Goal: Information Seeking & Learning: Learn about a topic

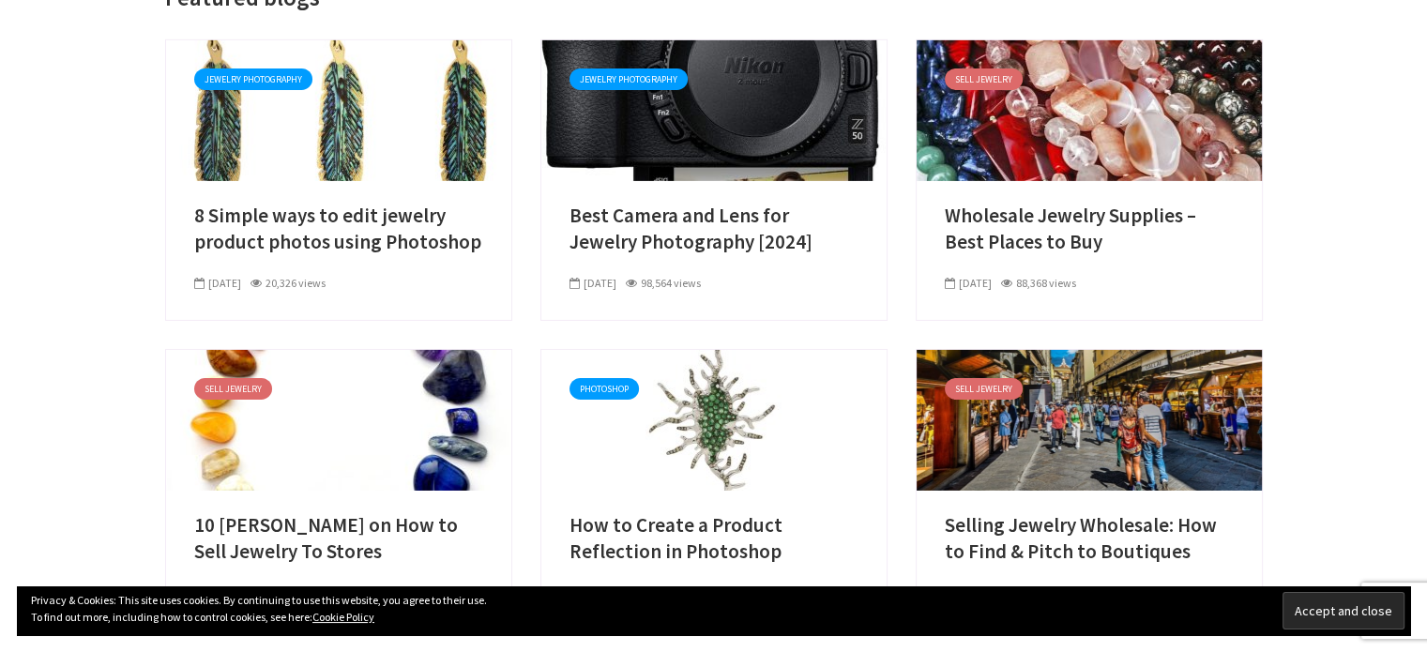
scroll to position [6249, 0]
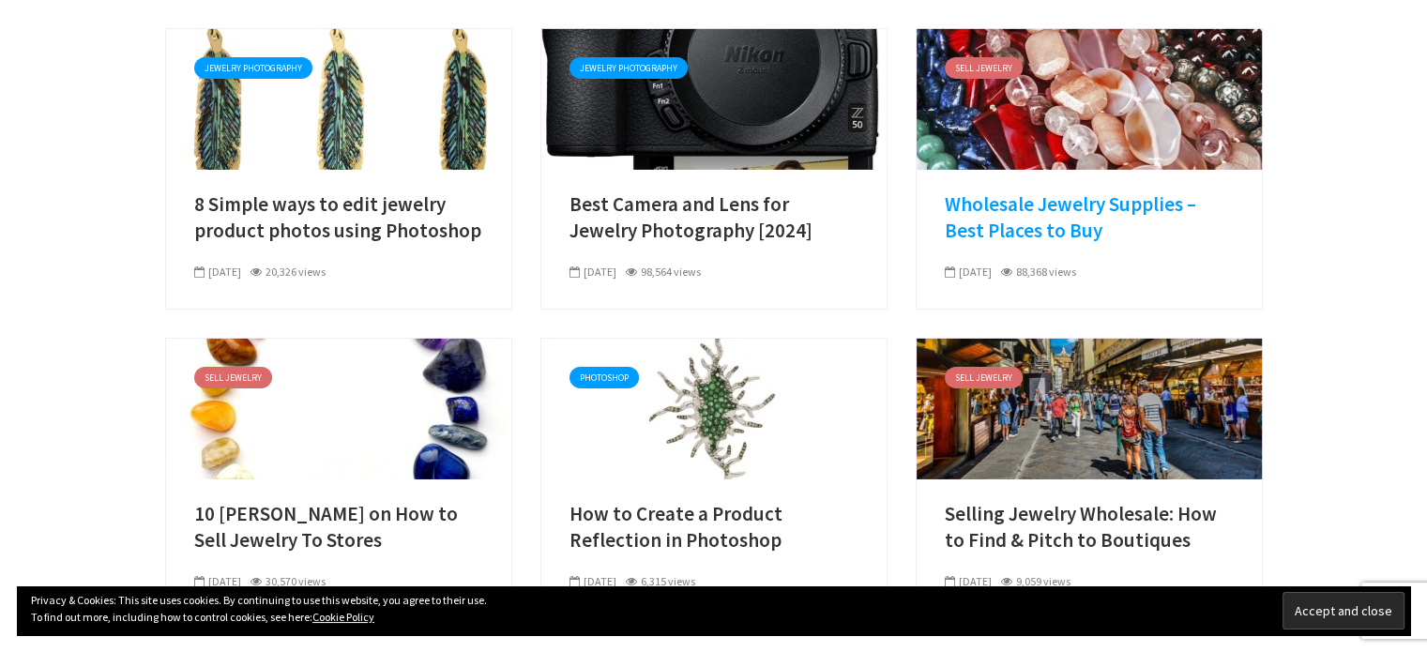
click at [1019, 191] on link "Wholesale Jewelry Supplies – Best Places to Buy" at bounding box center [1089, 217] width 289 height 53
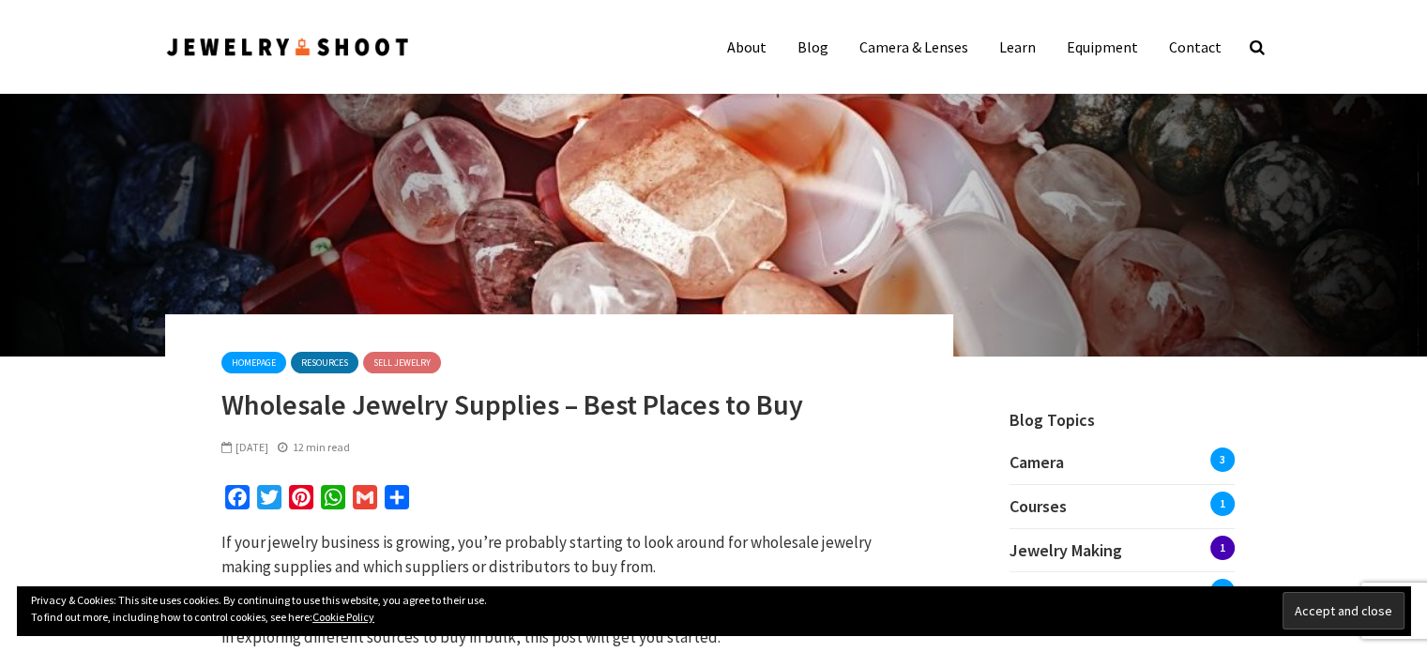
click at [471, 405] on h1 "Wholesale Jewelry Supplies – Best Places to Buy" at bounding box center [559, 405] width 676 height 34
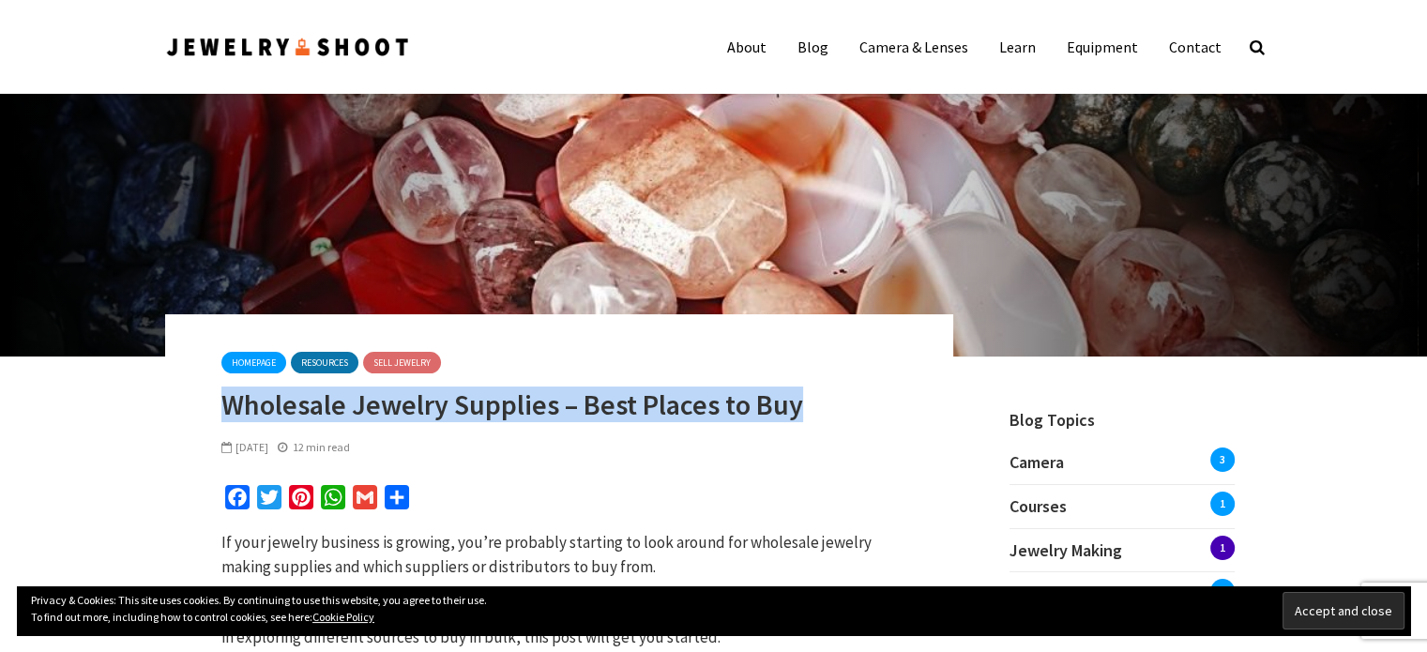
click at [471, 405] on h1 "Wholesale Jewelry Supplies – Best Places to Buy" at bounding box center [559, 405] width 676 height 34
copy div "Wholesale Jewelry Supplies – Best Places to Buy"
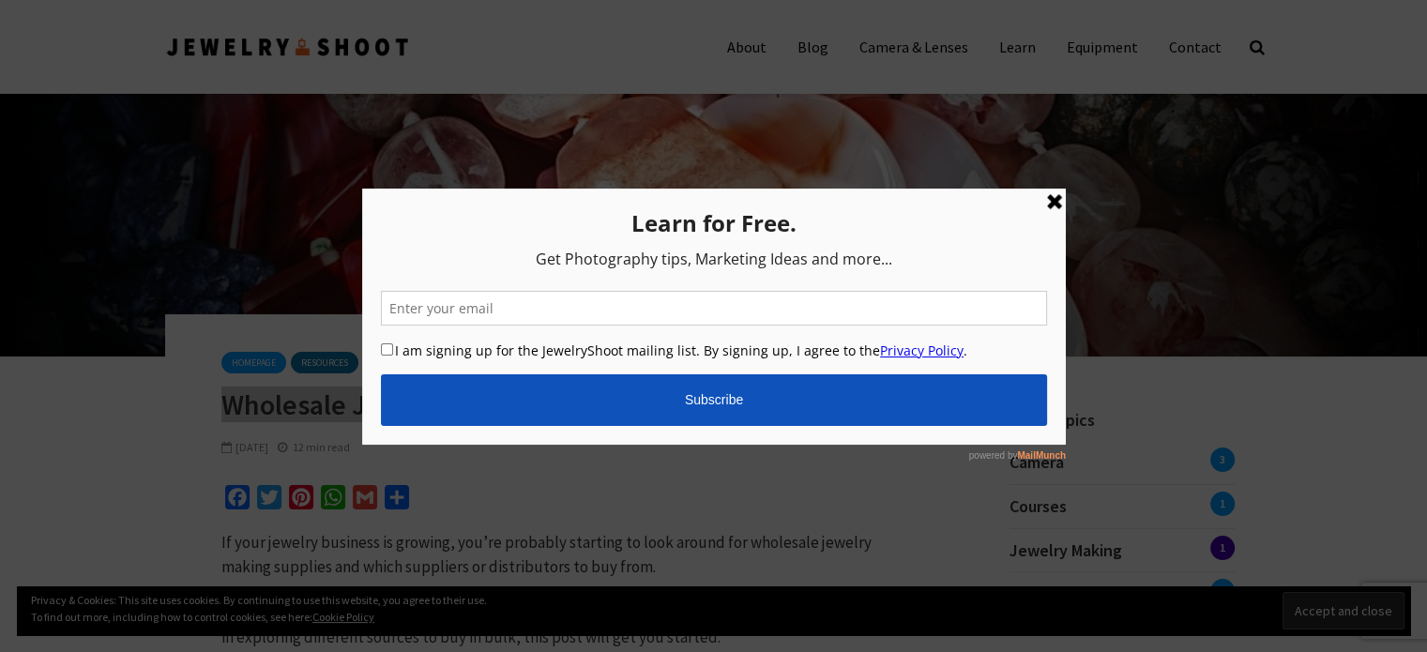
click at [1060, 199] on link at bounding box center [1053, 201] width 23 height 23
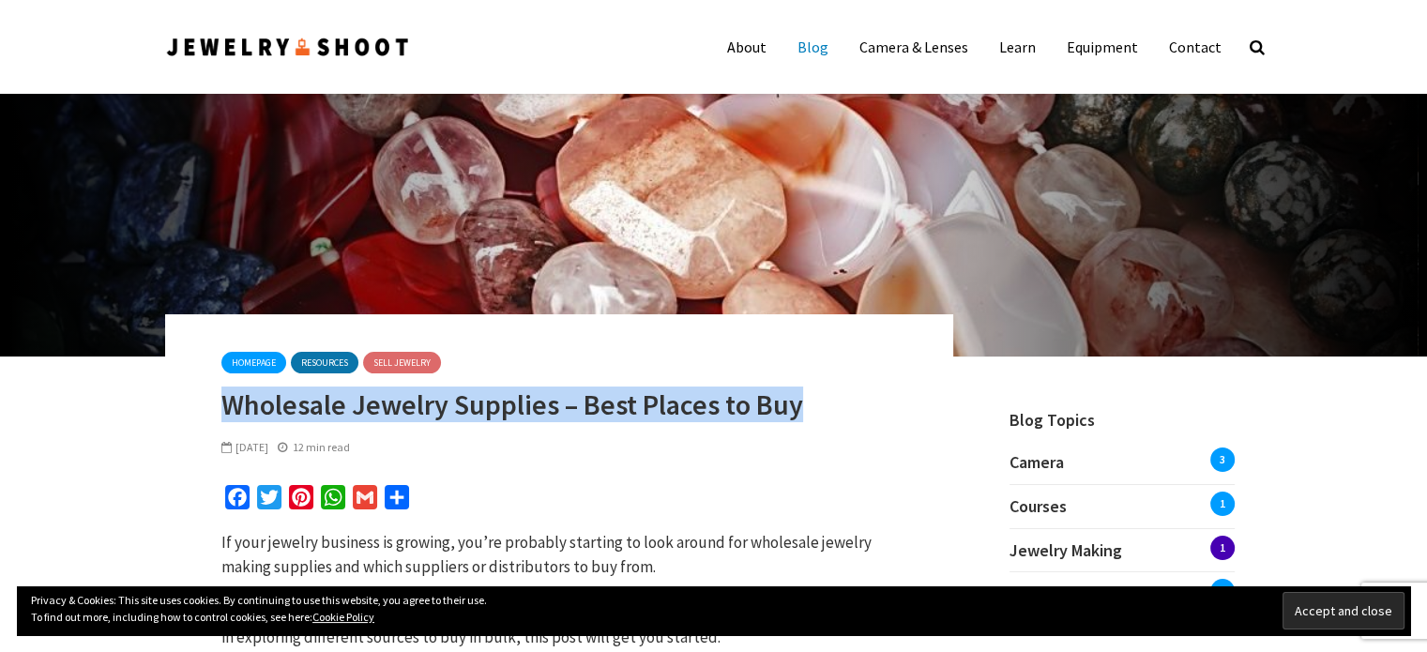
click at [811, 50] on link "Blog" at bounding box center [813, 47] width 59 height 38
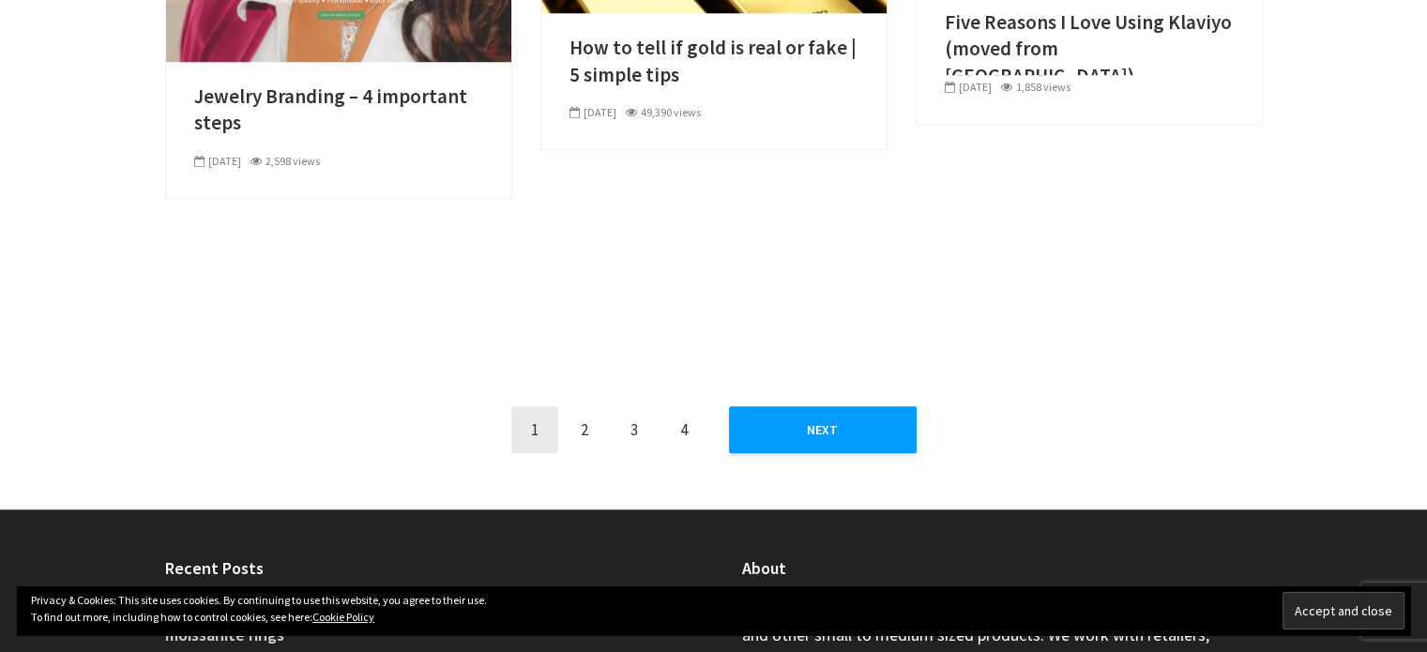
scroll to position [1830, 0]
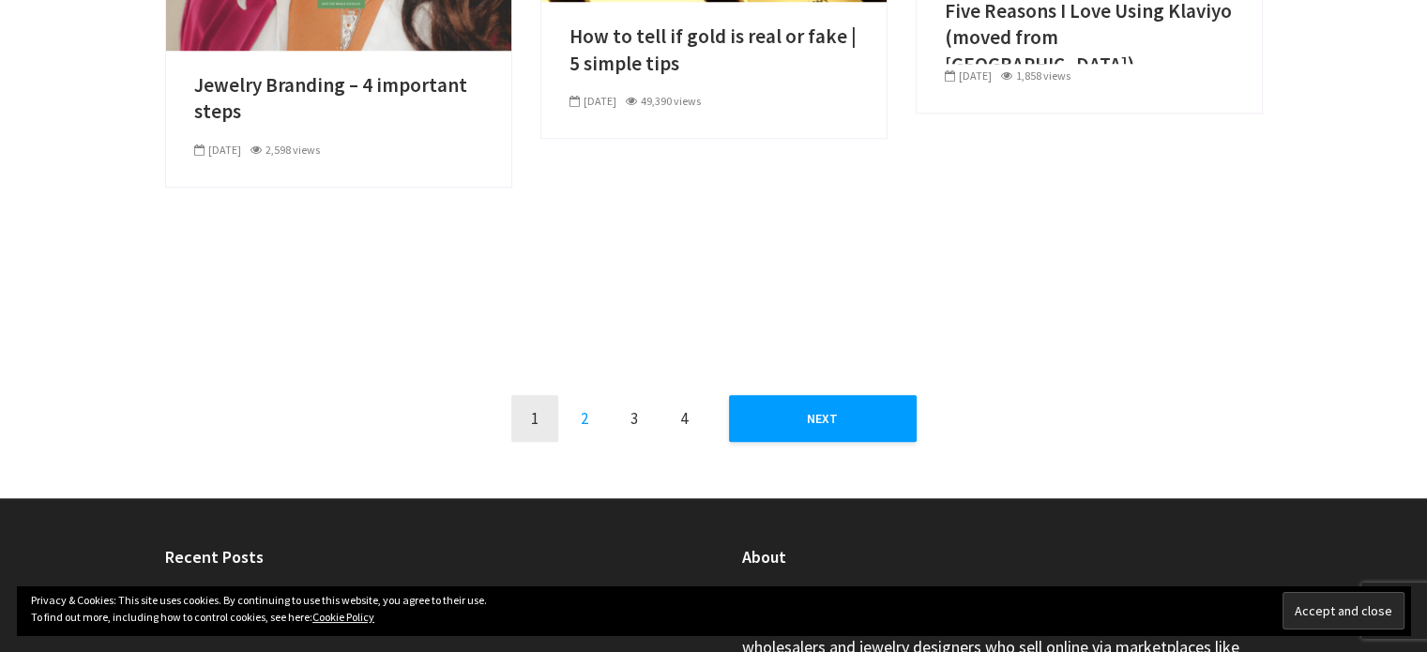
click at [580, 412] on link "2" at bounding box center [584, 418] width 47 height 47
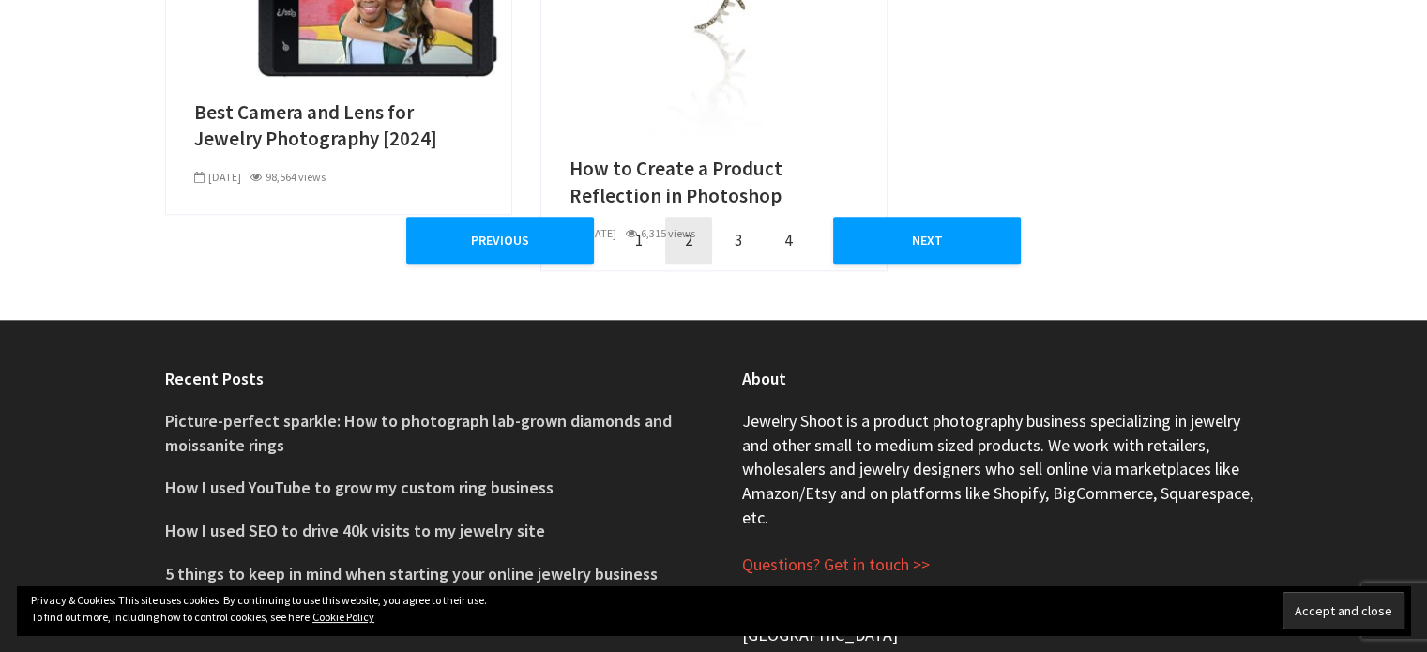
scroll to position [2010, 0]
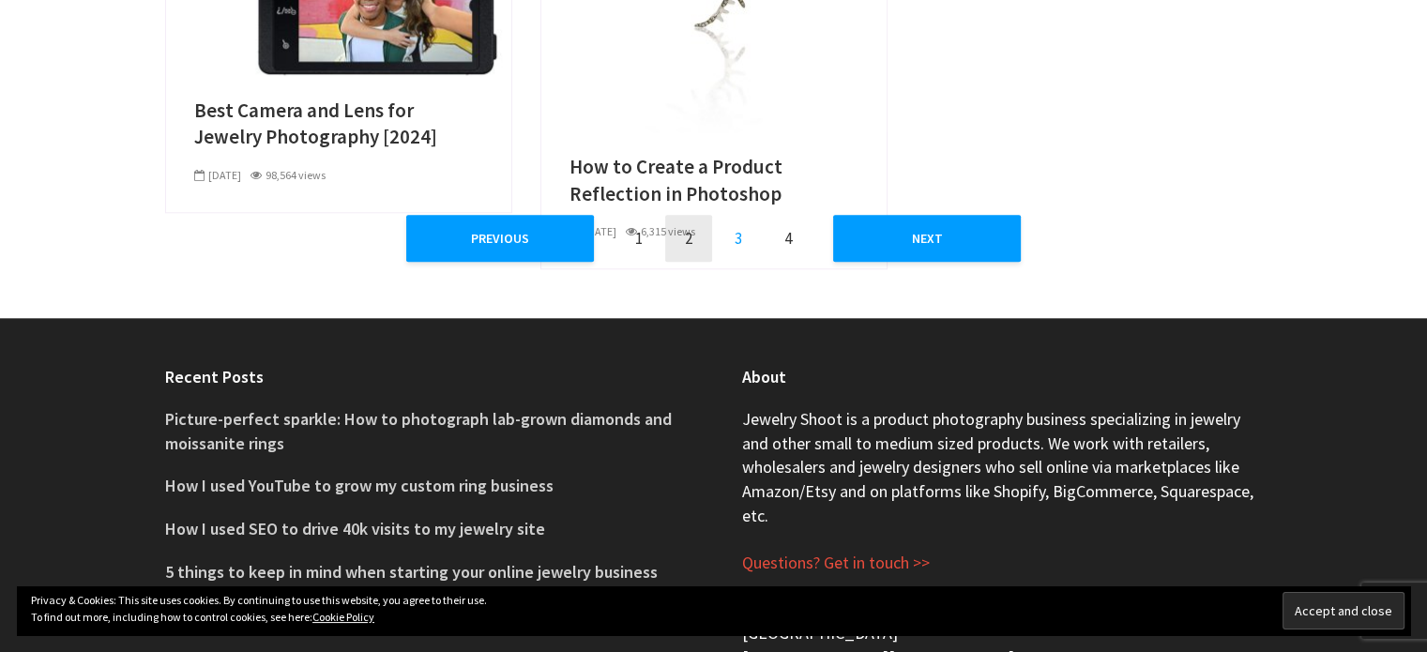
click at [744, 251] on link "3" at bounding box center [738, 238] width 47 height 47
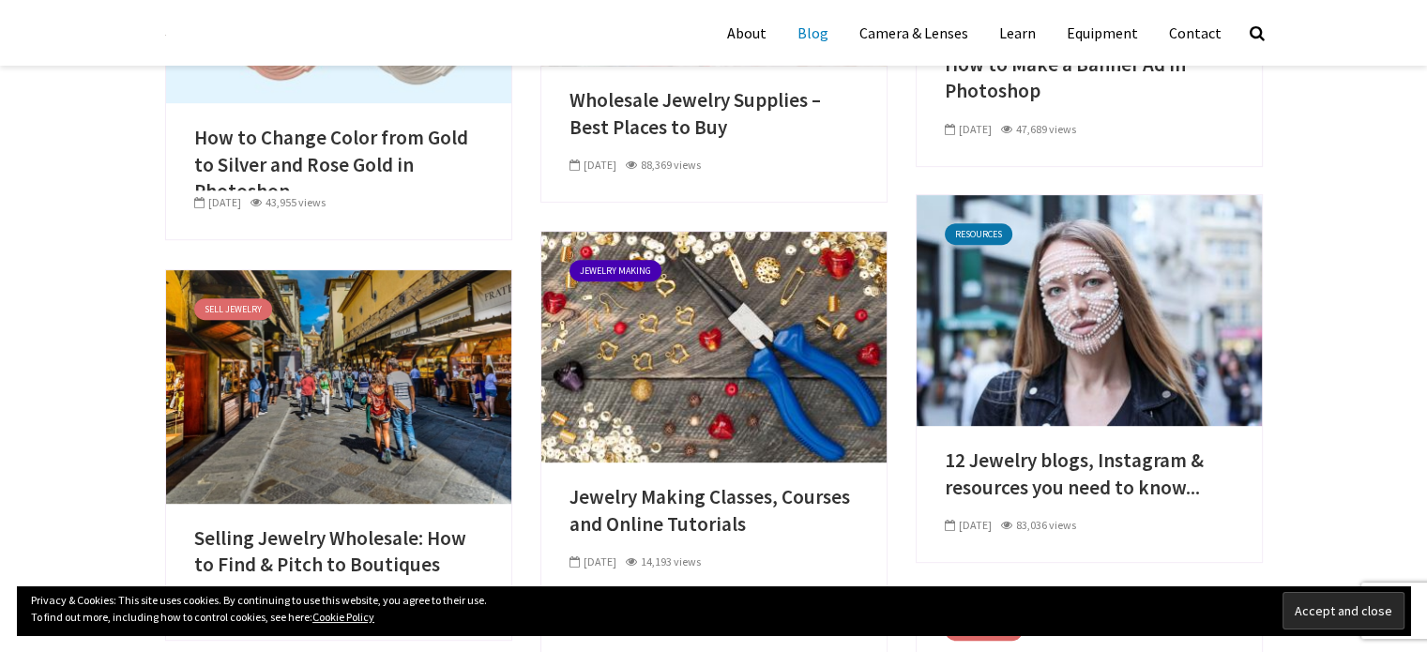
scroll to position [851, 0]
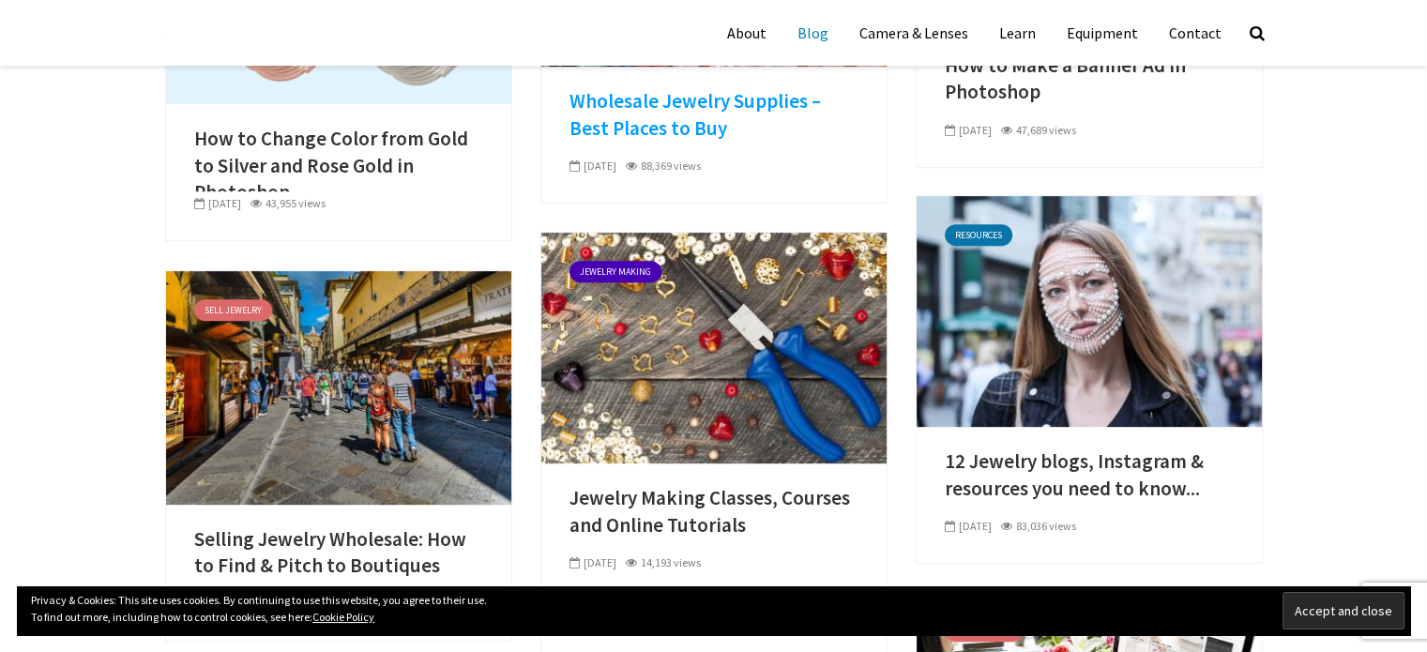
click at [648, 115] on link "Wholesale Jewelry Supplies – Best Places to Buy" at bounding box center [714, 114] width 289 height 53
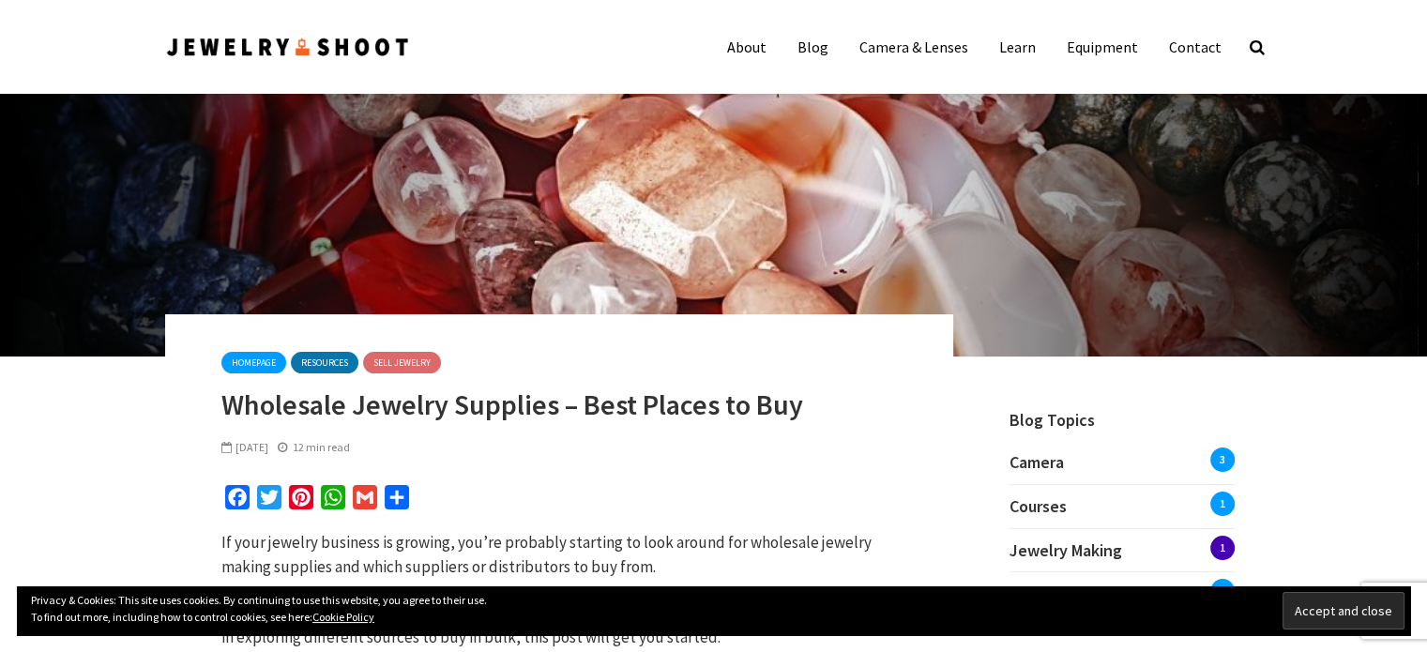
click at [565, 384] on div "homepage Resources Sell Jewelry Wholesale Jewelry Supplies – Best Places to Buy…" at bounding box center [559, 405] width 676 height 107
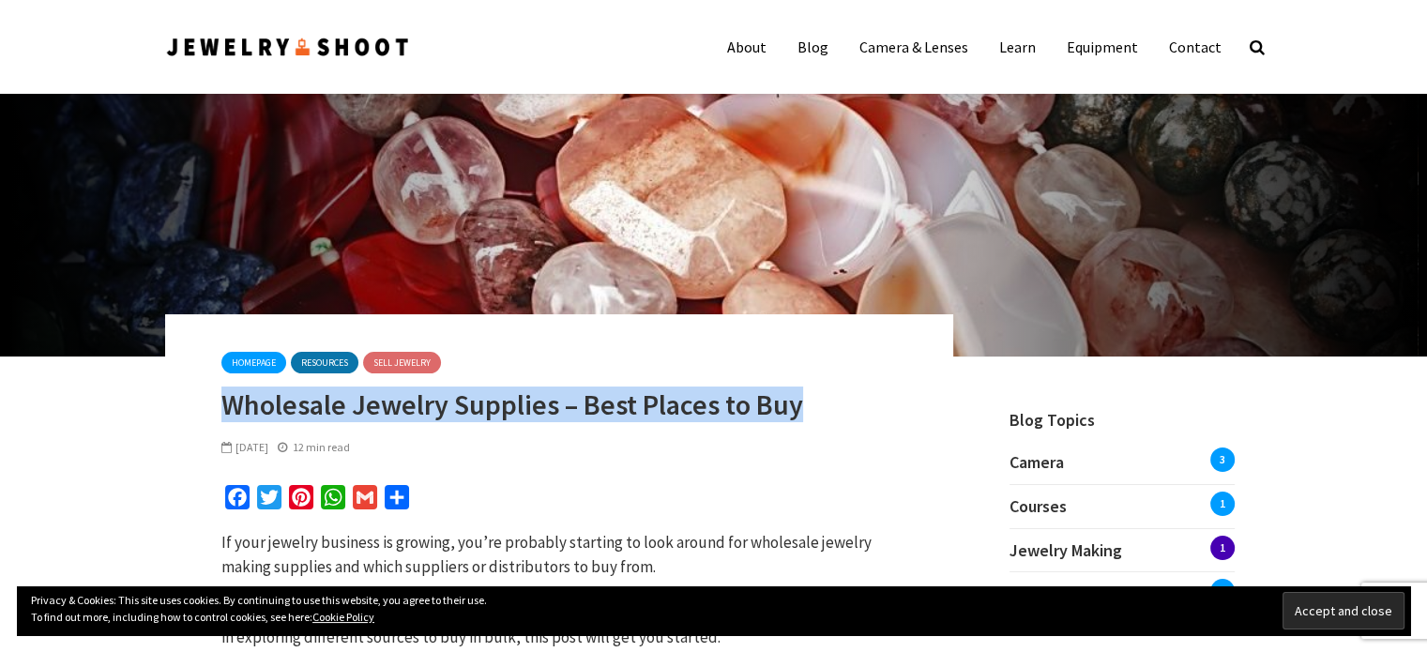
click at [565, 384] on div "homepage Resources Sell Jewelry Wholesale Jewelry Supplies – Best Places to Buy…" at bounding box center [559, 405] width 676 height 107
copy div "Wholesale Jewelry Supplies – Best Places to Buy"
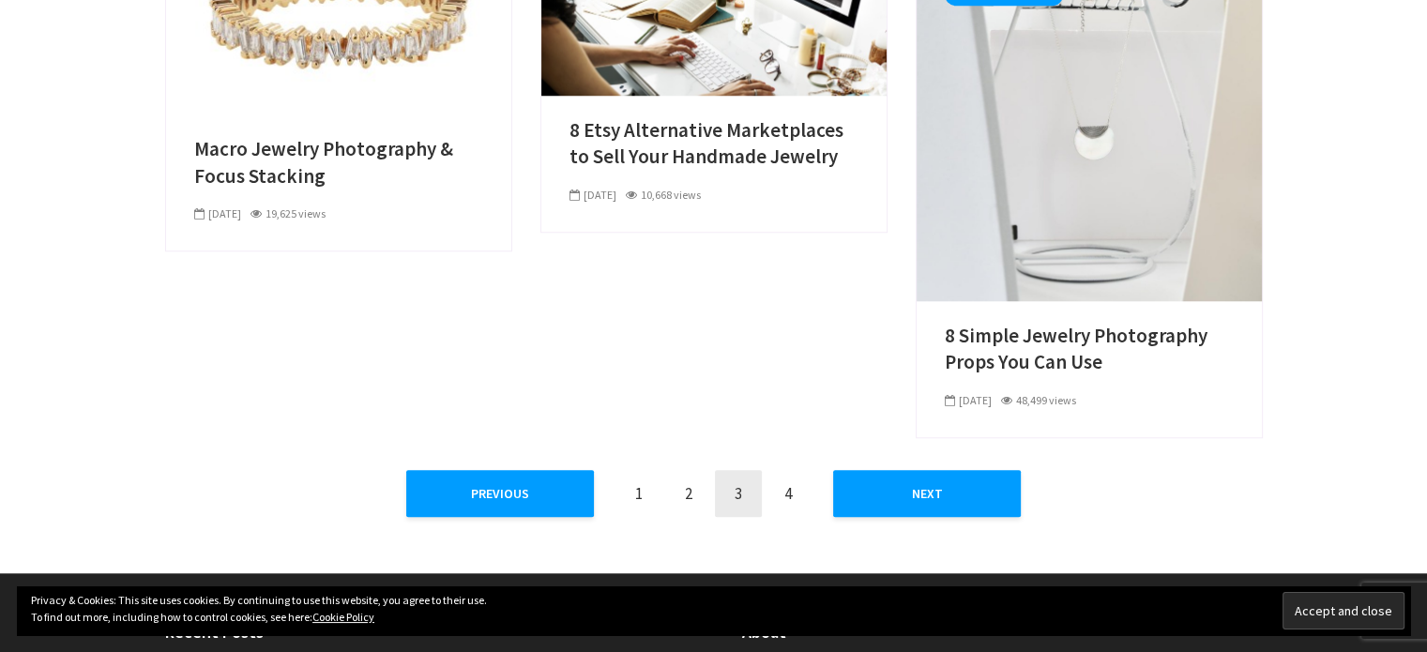
scroll to position [1564, 0]
